Goal: Transaction & Acquisition: Purchase product/service

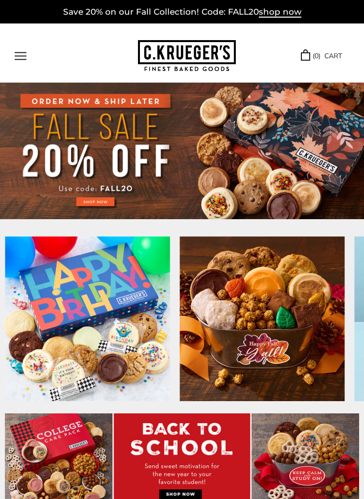
click at [100, 203] on img at bounding box center [182, 151] width 364 height 136
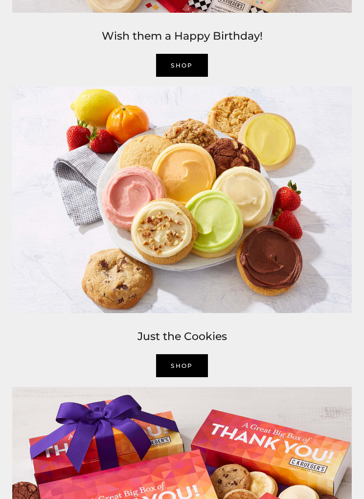
scroll to position [1633, 0]
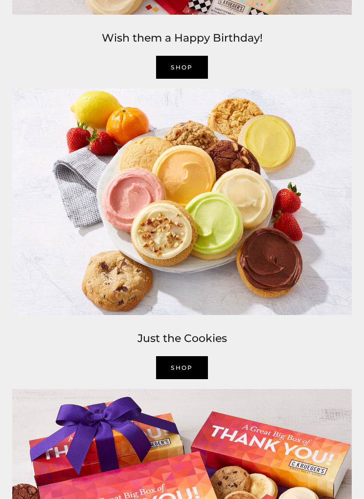
click at [190, 363] on link "SHOP" at bounding box center [182, 367] width 52 height 23
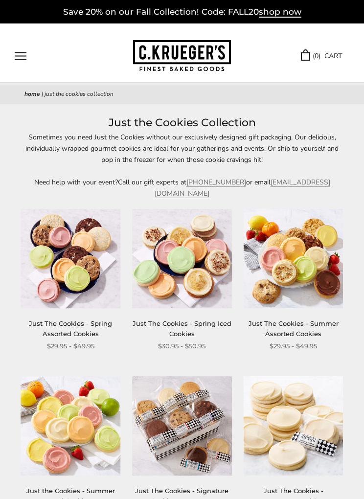
click at [23, 56] on button "Open navigation" at bounding box center [21, 56] width 12 height 8
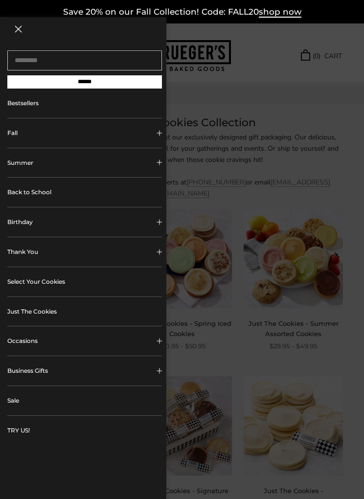
click at [159, 135] on span "Collapsible block button" at bounding box center [158, 132] width 5 height 5
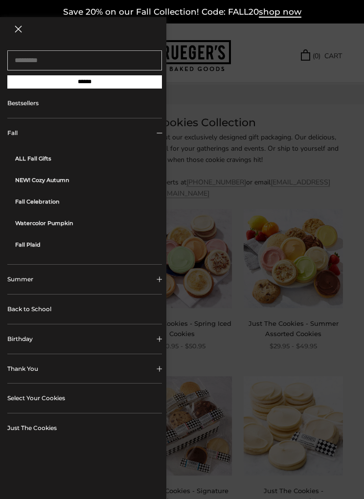
click at [51, 396] on link "Select Your Cookies" at bounding box center [84, 397] width 155 height 29
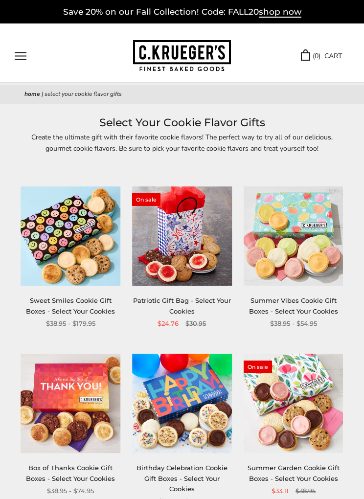
click at [24, 58] on button "Open navigation" at bounding box center [21, 56] width 12 height 8
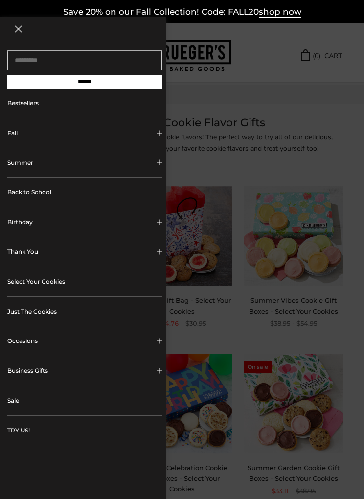
click at [157, 139] on button "Fall" at bounding box center [84, 132] width 155 height 29
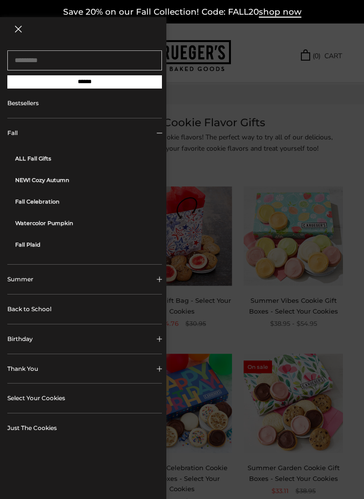
click at [36, 159] on link "ALL Fall Gifts" at bounding box center [88, 159] width 147 height 22
